Goal: Task Accomplishment & Management: Manage account settings

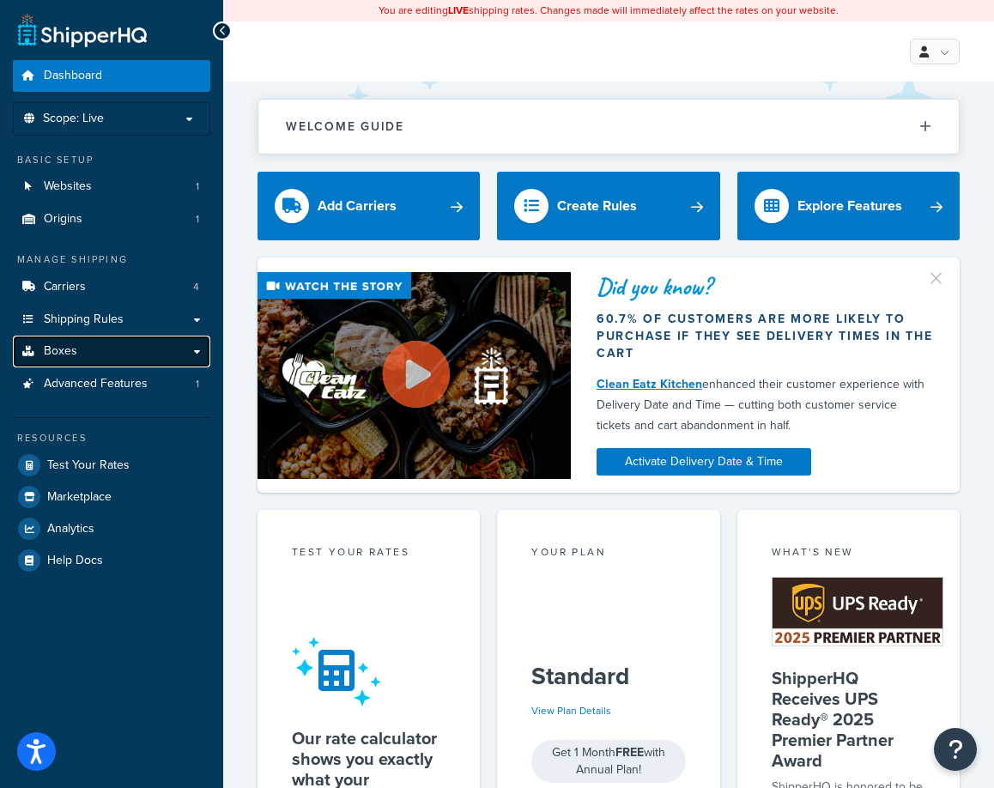
click at [96, 349] on link "Boxes" at bounding box center [111, 352] width 197 height 32
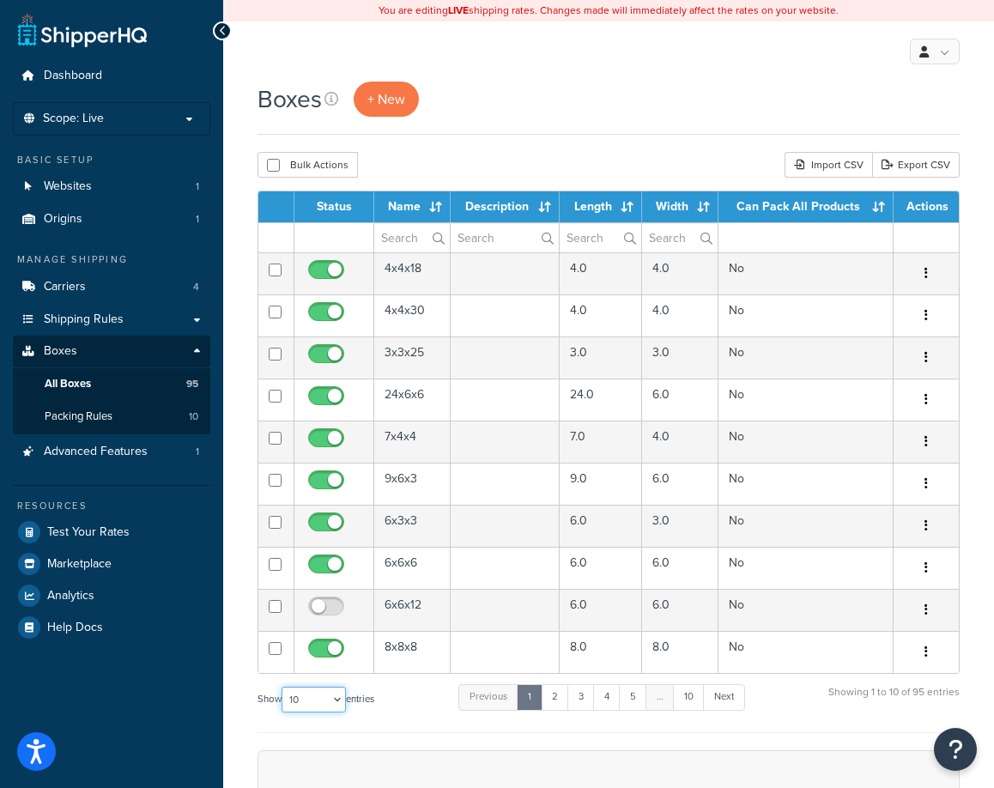
click at [342, 700] on select "10 15 25 50 100 1000" at bounding box center [314, 700] width 64 height 26
select select "1000"
click at [283, 687] on select "10 15 25 50 100 1000" at bounding box center [314, 700] width 64 height 26
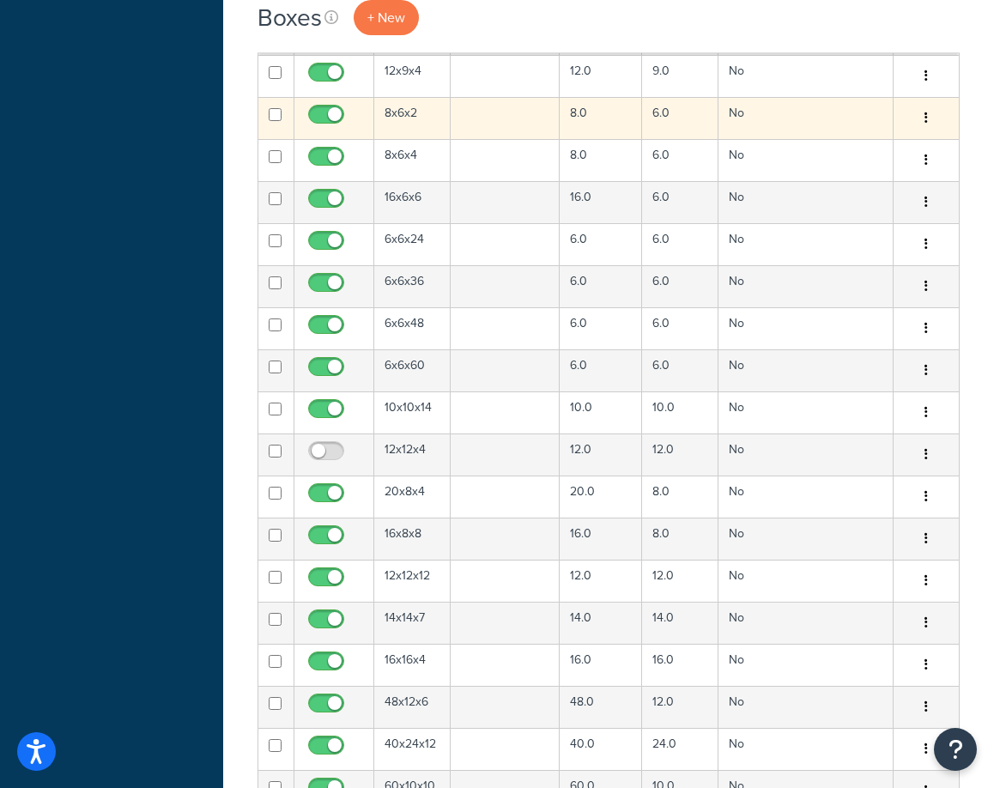
scroll to position [630, 0]
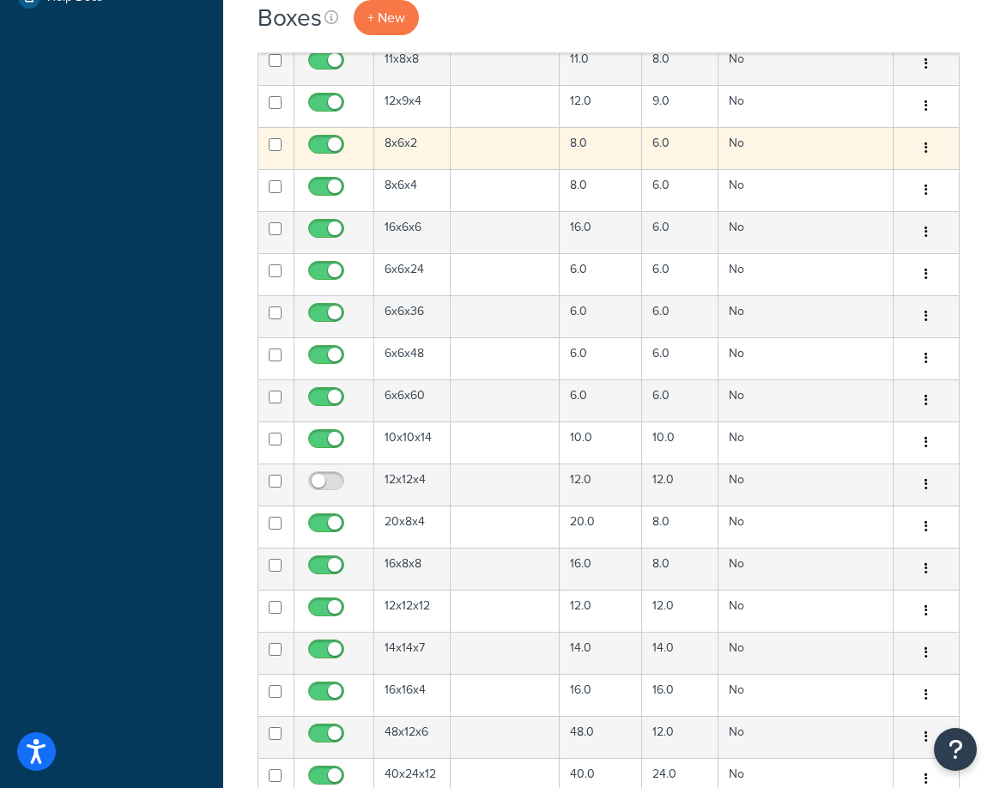
click at [334, 142] on input "checkbox" at bounding box center [328, 148] width 47 height 21
checkbox input "false"
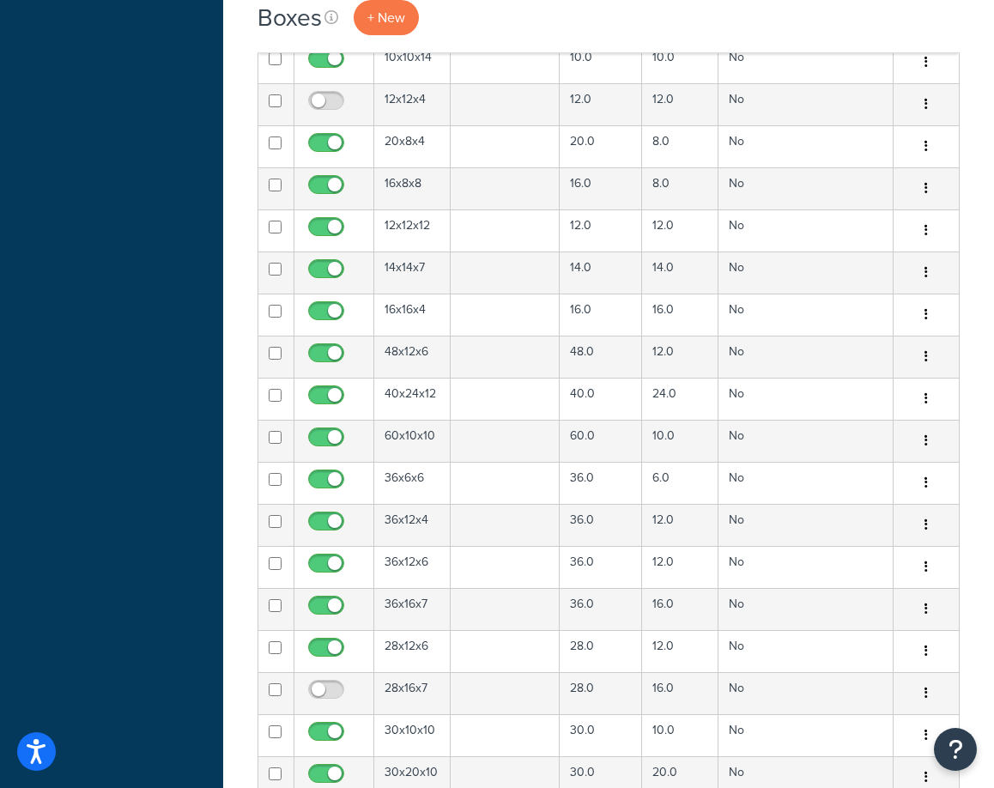
scroll to position [1473, 0]
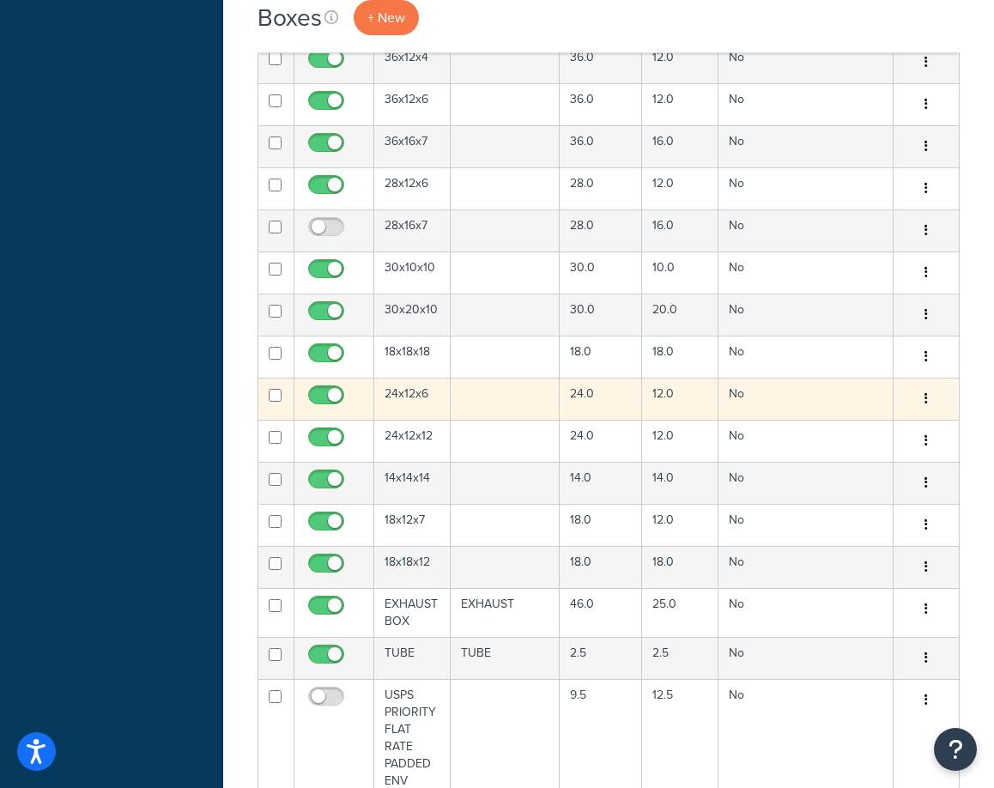
click at [329, 393] on input "checkbox" at bounding box center [328, 399] width 47 height 21
checkbox input "false"
